Goal: Task Accomplishment & Management: Use online tool/utility

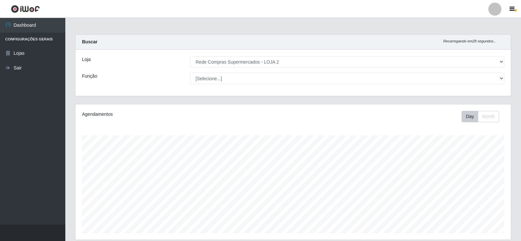
select select "161"
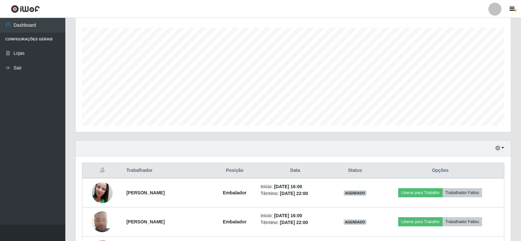
scroll to position [196, 0]
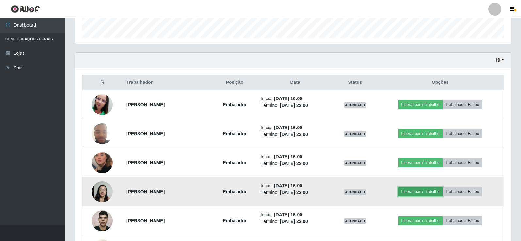
click at [428, 191] on button "Liberar para Trabalho" at bounding box center [420, 191] width 44 height 9
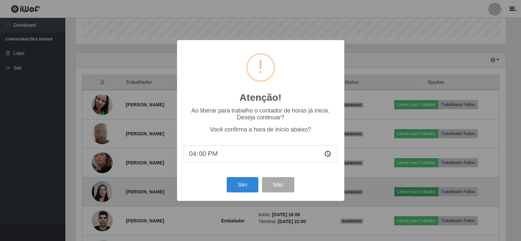
scroll to position [136, 432]
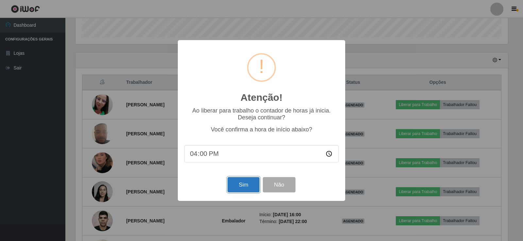
click at [236, 189] on button "Sim" at bounding box center [243, 184] width 32 height 15
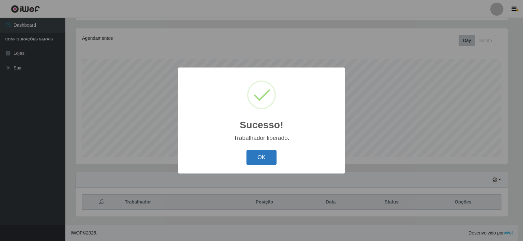
click at [272, 154] on button "OK" at bounding box center [261, 157] width 30 height 15
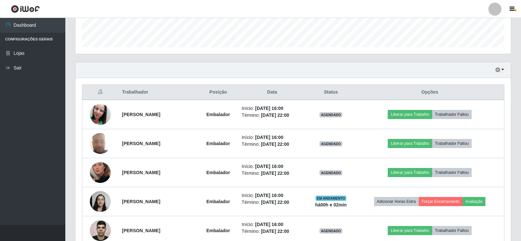
scroll to position [207, 0]
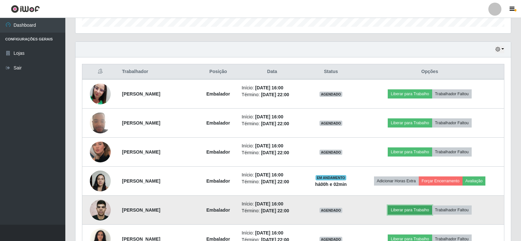
click at [412, 208] on button "Liberar para Trabalho" at bounding box center [410, 210] width 44 height 9
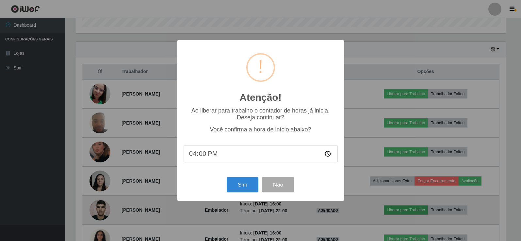
scroll to position [136, 432]
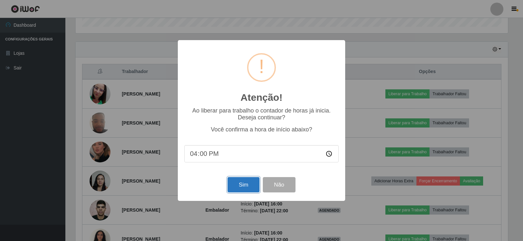
click at [236, 185] on button "Sim" at bounding box center [243, 184] width 32 height 15
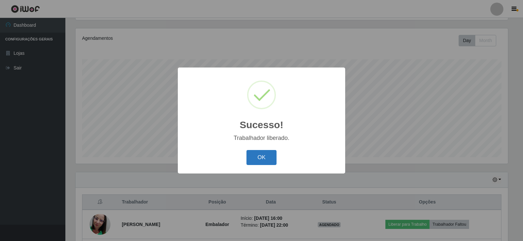
click at [257, 160] on button "OK" at bounding box center [261, 157] width 30 height 15
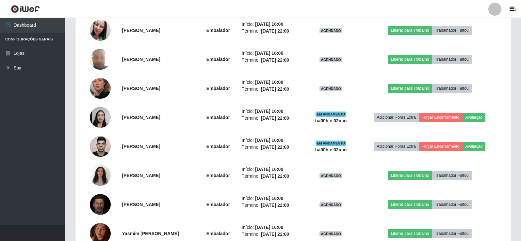
scroll to position [272, 0]
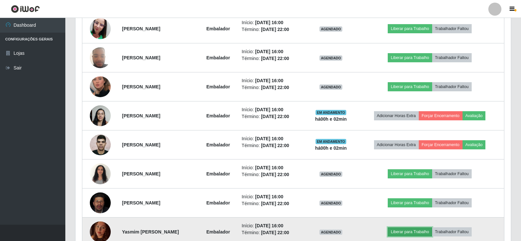
click at [409, 234] on button "Liberar para Trabalho" at bounding box center [410, 232] width 44 height 9
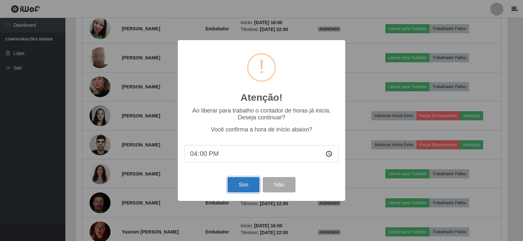
click at [228, 185] on button "Sim" at bounding box center [243, 184] width 32 height 15
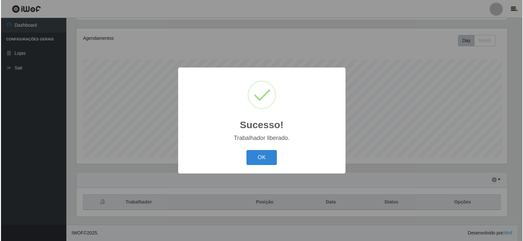
scroll to position [0, 0]
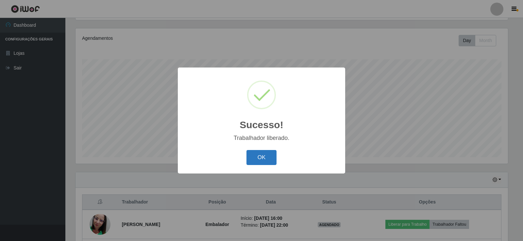
click at [267, 160] on button "OK" at bounding box center [261, 157] width 30 height 15
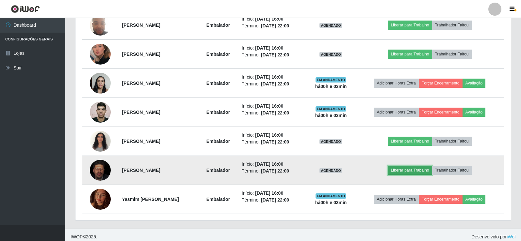
click at [426, 172] on button "Liberar para Trabalho" at bounding box center [410, 170] width 44 height 9
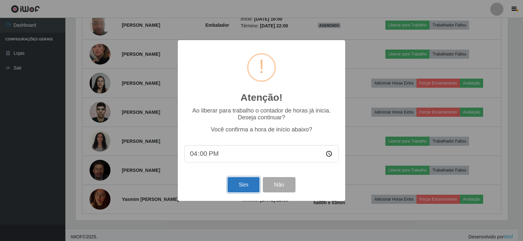
click at [248, 185] on button "Sim" at bounding box center [243, 184] width 32 height 15
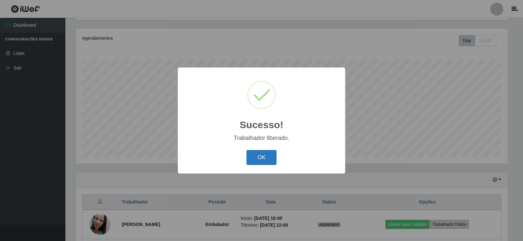
click at [268, 158] on button "OK" at bounding box center [261, 157] width 30 height 15
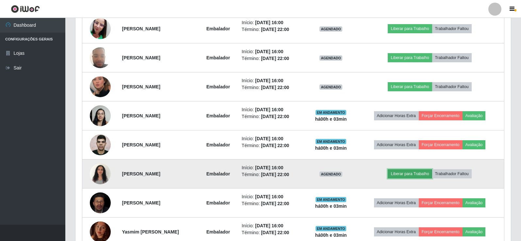
click at [408, 175] on button "Liberar para Trabalho" at bounding box center [410, 174] width 44 height 9
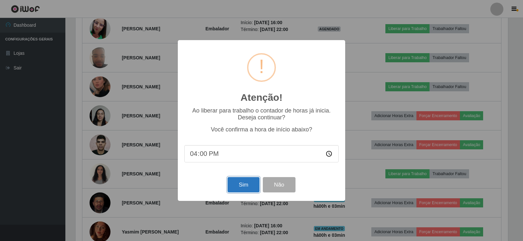
click at [239, 186] on button "Sim" at bounding box center [243, 184] width 32 height 15
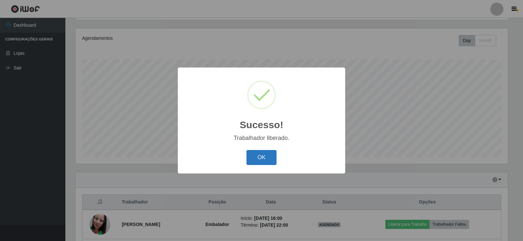
click at [265, 164] on button "OK" at bounding box center [261, 157] width 30 height 15
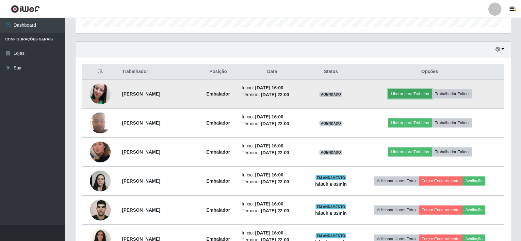
click at [407, 93] on button "Liberar para Trabalho" at bounding box center [410, 93] width 44 height 9
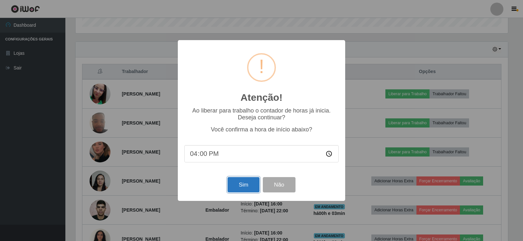
click at [248, 185] on button "Sim" at bounding box center [243, 184] width 32 height 15
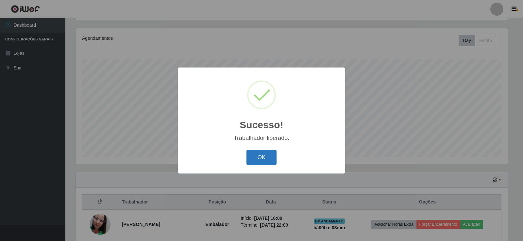
click at [257, 155] on button "OK" at bounding box center [261, 157] width 30 height 15
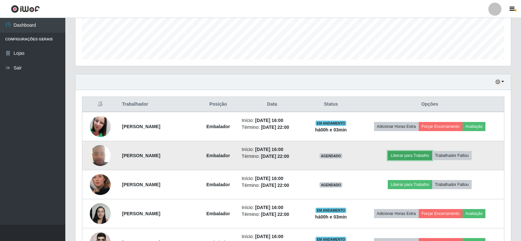
click at [415, 153] on button "Liberar para Trabalho" at bounding box center [410, 155] width 44 height 9
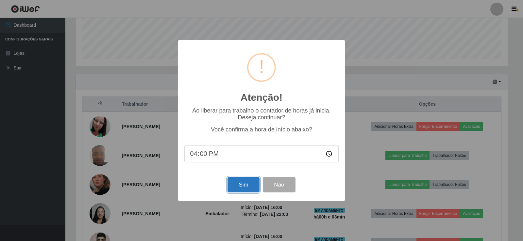
click at [248, 187] on button "Sim" at bounding box center [243, 184] width 32 height 15
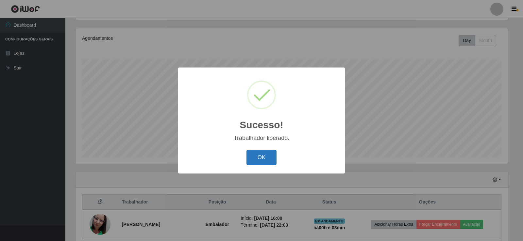
click at [261, 159] on button "OK" at bounding box center [261, 157] width 30 height 15
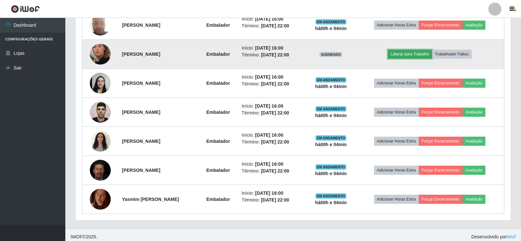
click at [408, 54] on button "Liberar para Trabalho" at bounding box center [410, 54] width 44 height 9
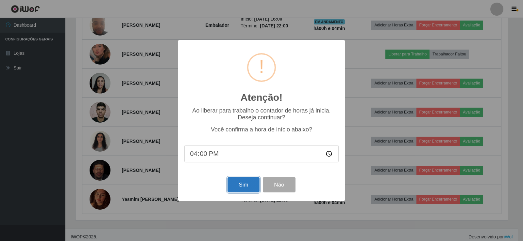
click at [242, 186] on button "Sim" at bounding box center [243, 184] width 32 height 15
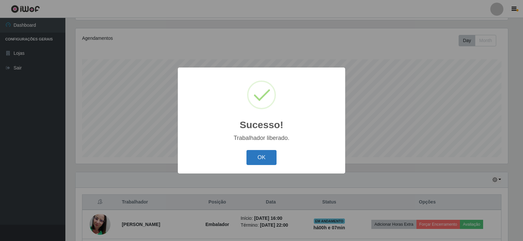
click at [259, 156] on button "OK" at bounding box center [261, 157] width 30 height 15
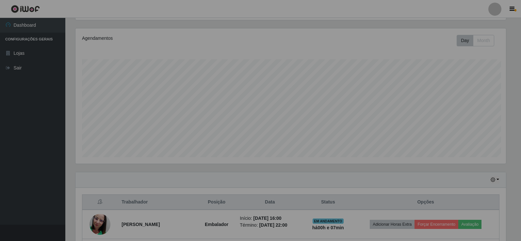
scroll to position [136, 435]
